Goal: Transaction & Acquisition: Book appointment/travel/reservation

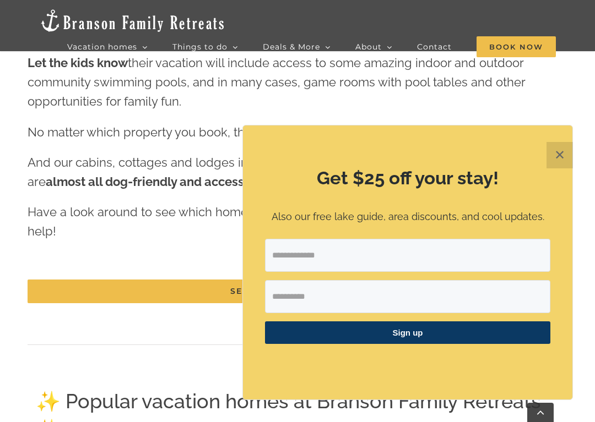
scroll to position [1450, 0]
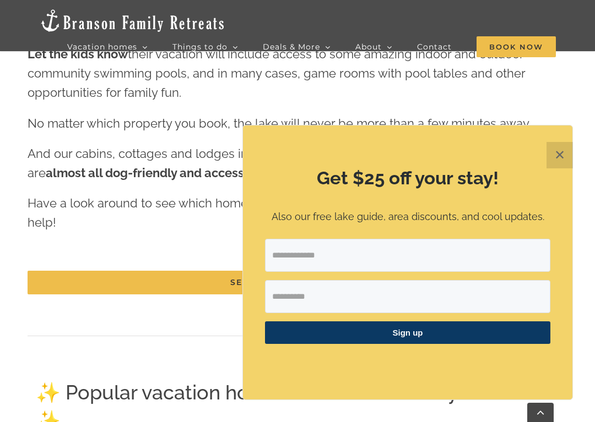
click at [554, 157] on button "✕" at bounding box center [559, 155] width 26 height 26
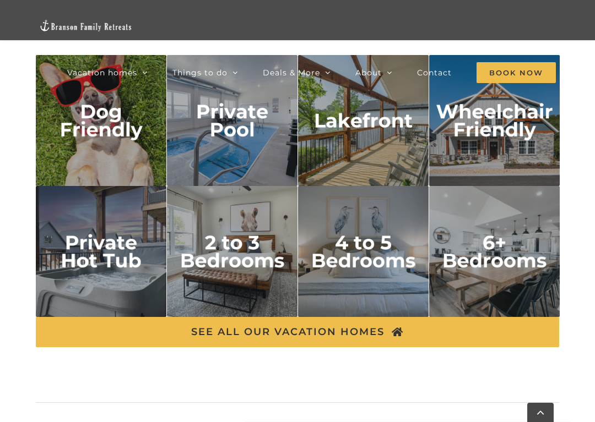
scroll to position [1855, 0]
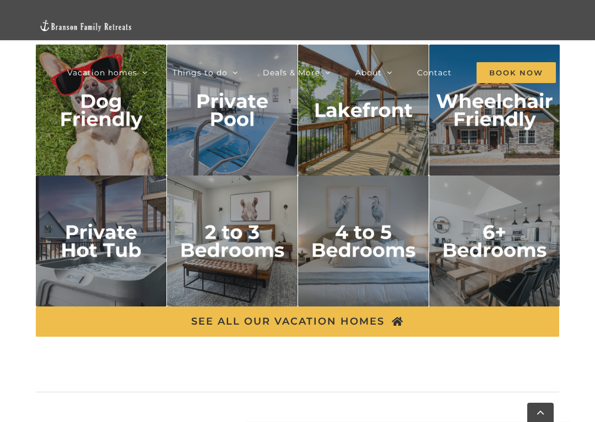
click at [367, 257] on img "4 to 5 bedrooms" at bounding box center [363, 241] width 131 height 131
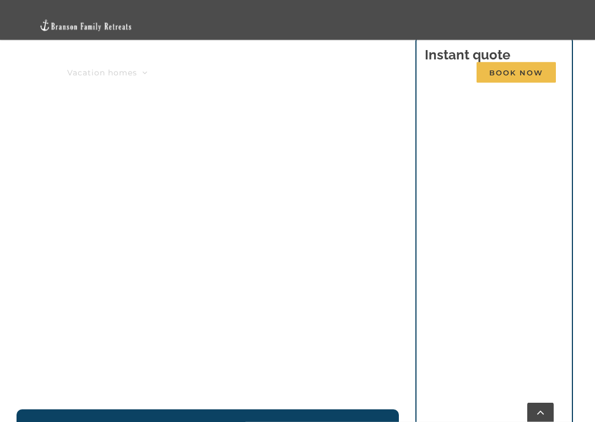
scroll to position [1130, 0]
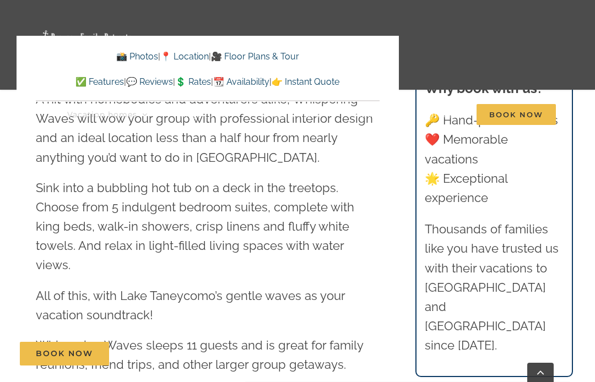
scroll to position [1163, 0]
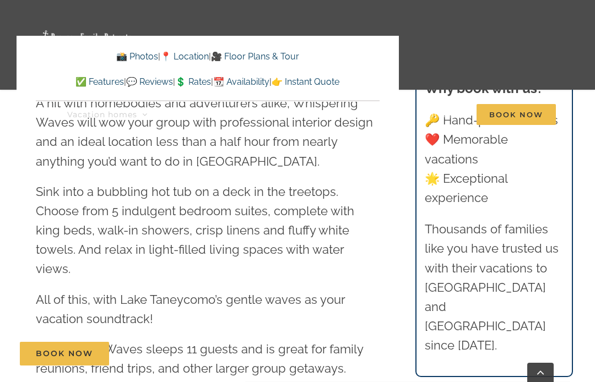
click at [123, 52] on link "📸 Photos" at bounding box center [137, 56] width 42 height 10
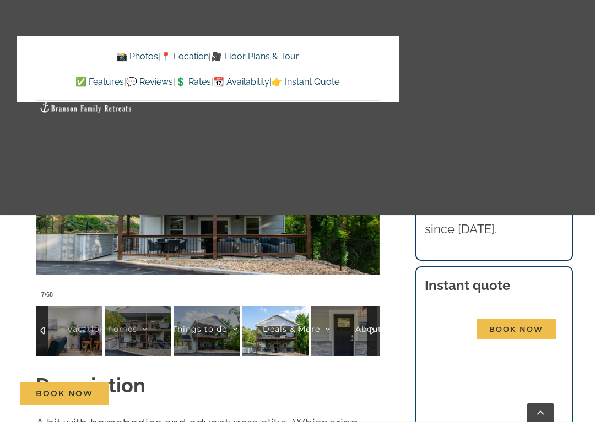
scroll to position [881, 0]
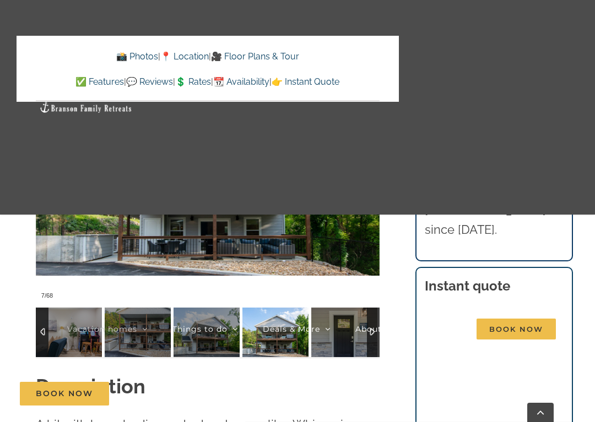
click at [514, 85] on div "Vacation homes 2 to 3 Bedrooms Mini Camp | 2 Bedrooms Mini Pearl | 2 Bedrooms M…" at bounding box center [298, 218] width 562 height 437
click at [127, 54] on link "📸 Photos" at bounding box center [137, 56] width 42 height 10
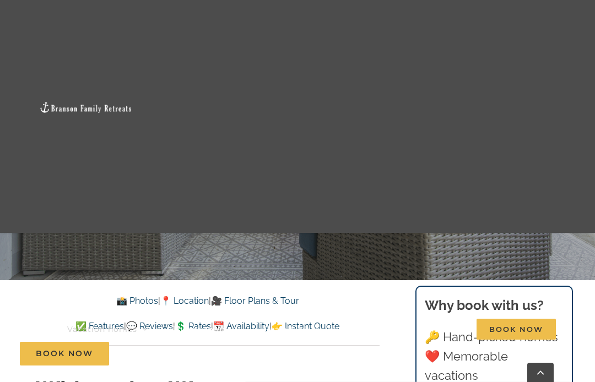
scroll to position [130, 0]
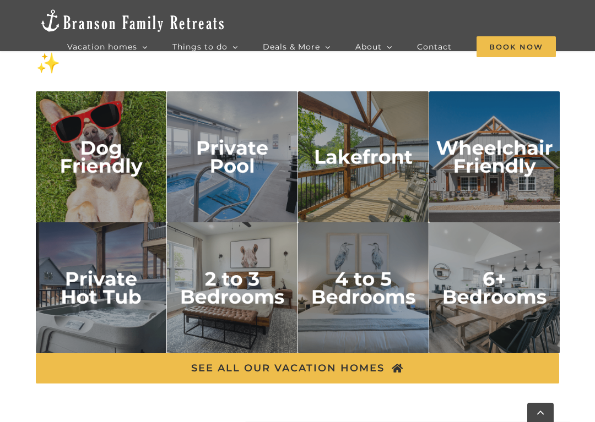
scroll to position [1857, 0]
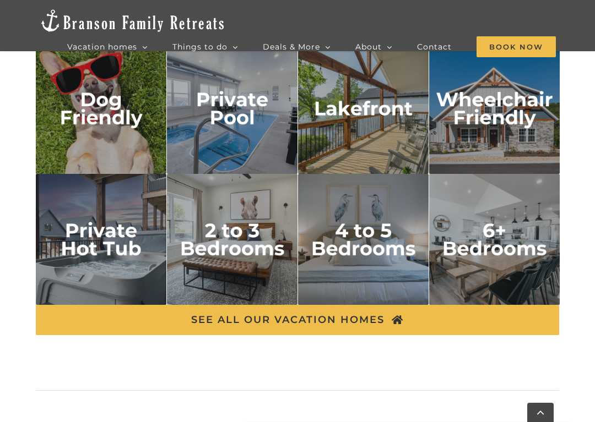
click at [111, 137] on img "dog friendly" at bounding box center [101, 108] width 131 height 131
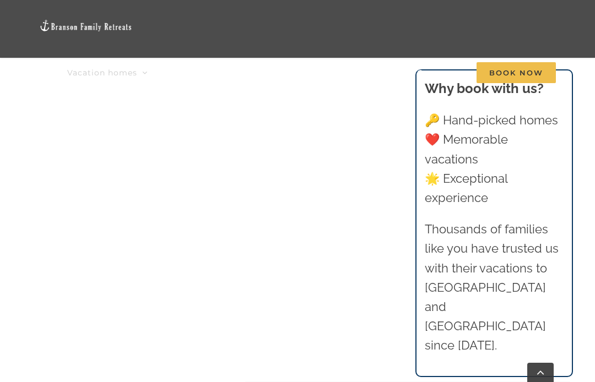
scroll to position [1084, 0]
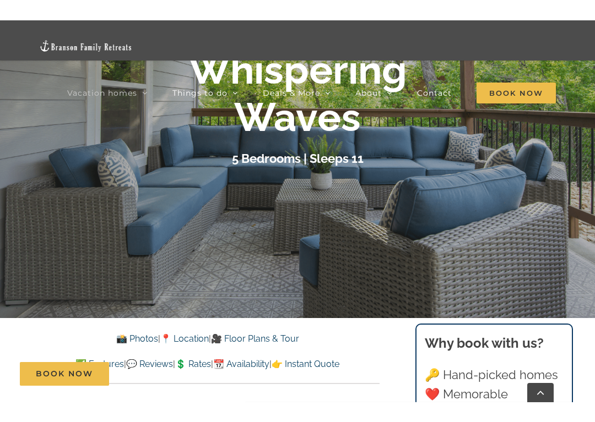
scroll to position [164, 0]
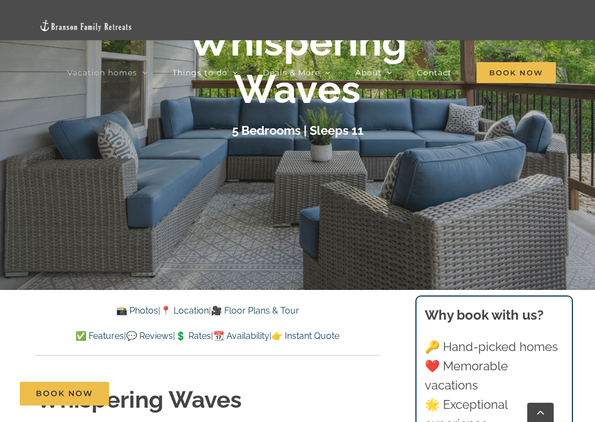
click at [399, 177] on div at bounding box center [297, 79] width 595 height 422
click at [132, 311] on link "📸 Photos" at bounding box center [137, 311] width 42 height 10
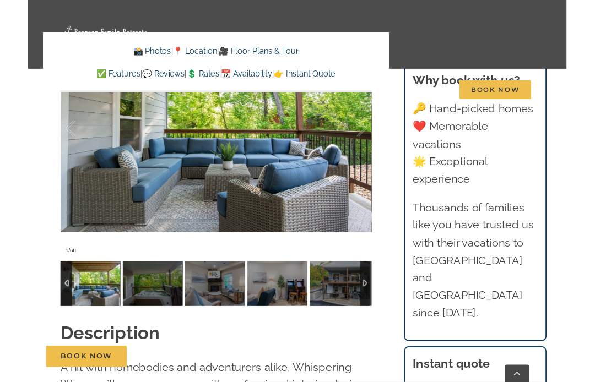
scroll to position [848, 0]
